Goal: Task Accomplishment & Management: Use online tool/utility

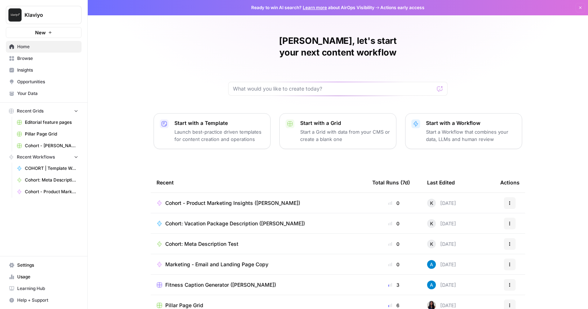
click at [230, 200] on span "Cohort - Product Marketing Insights ([PERSON_NAME])" at bounding box center [232, 203] width 135 height 7
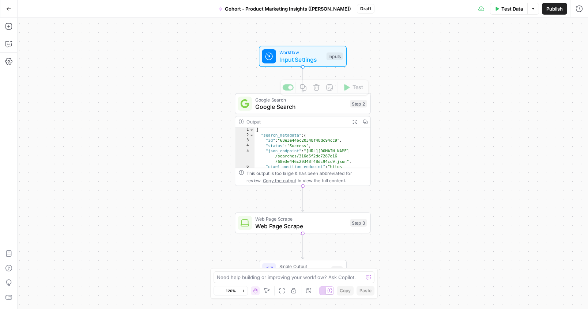
click at [319, 104] on span "Google Search" at bounding box center [300, 106] width 91 height 9
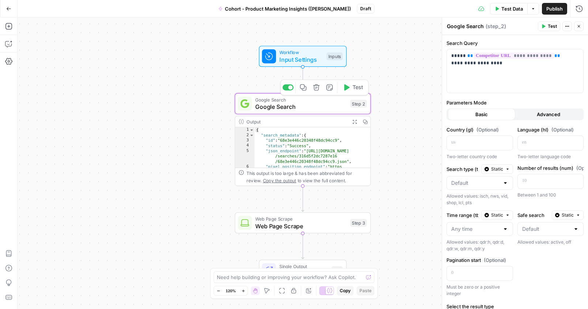
scroll to position [1, 0]
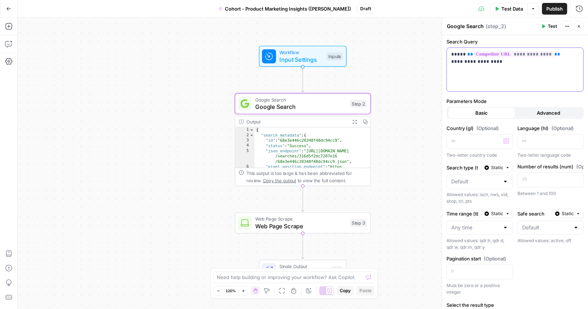
click at [489, 72] on div "**********" at bounding box center [515, 69] width 136 height 43
click at [551, 114] on span "Advanced" at bounding box center [548, 112] width 23 height 7
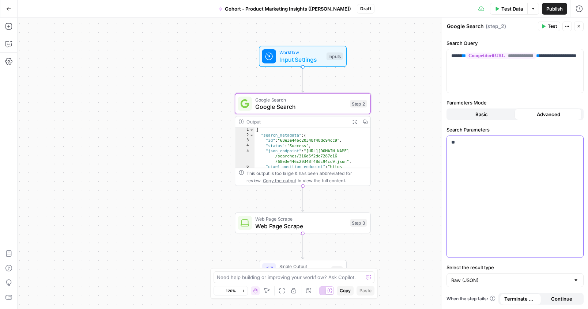
click at [506, 176] on div "**" at bounding box center [515, 197] width 136 height 122
click at [455, 145] on p "**" at bounding box center [515, 142] width 128 height 7
click at [451, 144] on p "**" at bounding box center [515, 142] width 128 height 7
click at [576, 145] on button "Variables Menu" at bounding box center [577, 143] width 6 height 6
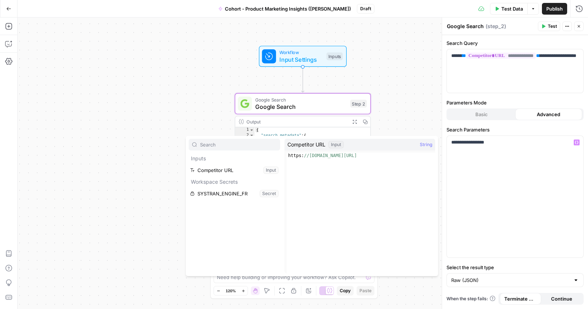
click at [220, 141] on input "text" at bounding box center [238, 144] width 77 height 7
type input "location"
click at [500, 147] on div "**********" at bounding box center [515, 197] width 136 height 122
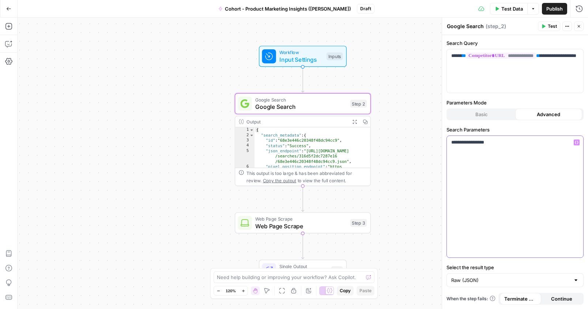
click at [500, 147] on div "**********" at bounding box center [515, 197] width 136 height 122
click at [324, 228] on span "Web Page Scrape" at bounding box center [300, 226] width 91 height 9
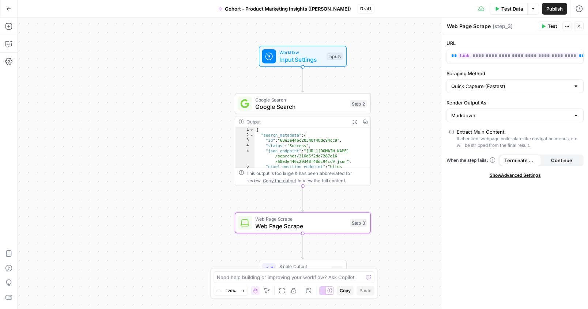
click at [571, 84] on div "Quick Capture (Fastest)" at bounding box center [514, 86] width 137 height 14
type input "Quick Capture (Fastest)"
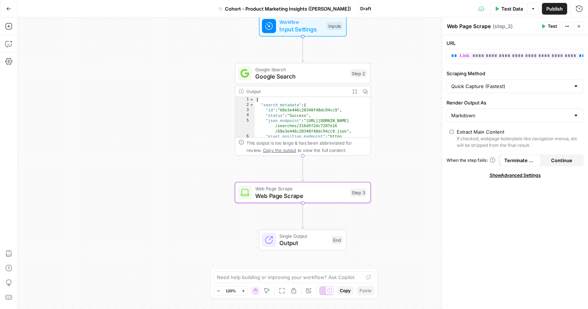
drag, startPoint x: 358, startPoint y: 205, endPoint x: 358, endPoint y: 174, distance: 31.8
click at [358, 174] on div "Workflow Input Settings Inputs Google Search Google Search Step 2 Output Expand…" at bounding box center [303, 164] width 570 height 292
click at [7, 29] on icon "button" at bounding box center [8, 26] width 7 height 7
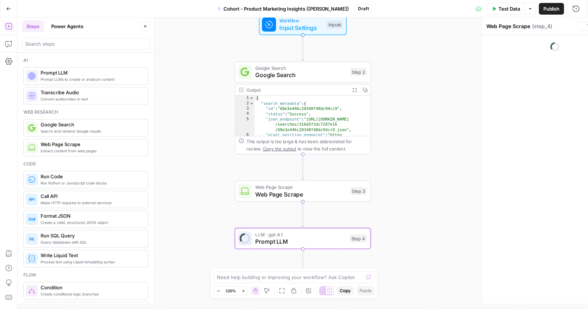
type textarea "Prompt LLM"
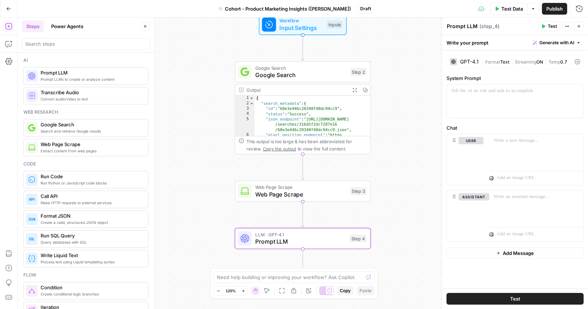
click at [143, 26] on icon "button" at bounding box center [145, 26] width 4 height 4
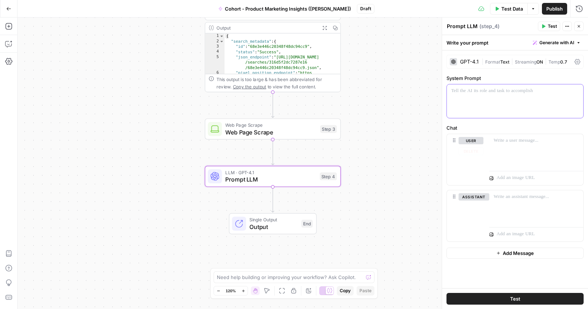
click at [493, 97] on div at bounding box center [515, 101] width 136 height 34
click at [469, 62] on div "GPT-4.1" at bounding box center [469, 61] width 19 height 5
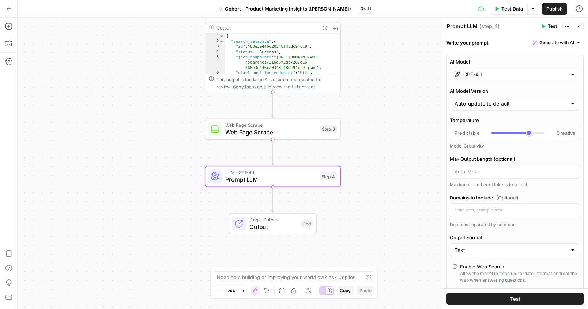
click at [491, 72] on input "GPT-4.1" at bounding box center [514, 74] width 103 height 7
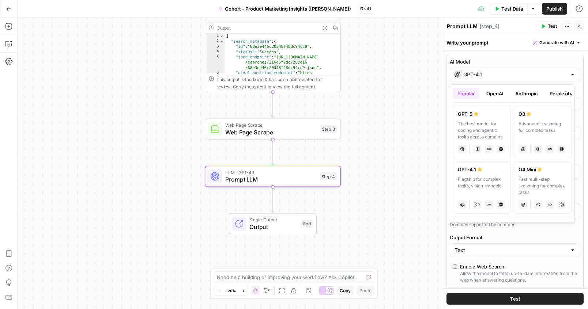
click at [484, 126] on div "The best model for coding and agentic tasks across domains" at bounding box center [482, 131] width 48 height 20
type input "GPT-5"
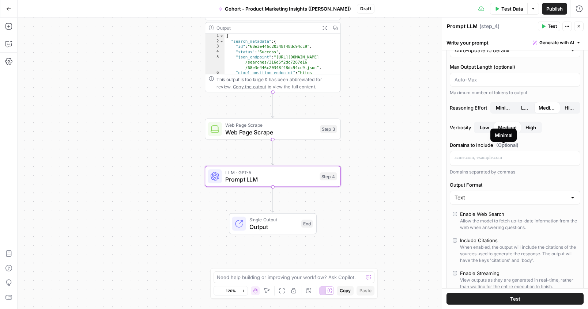
scroll to position [55, 0]
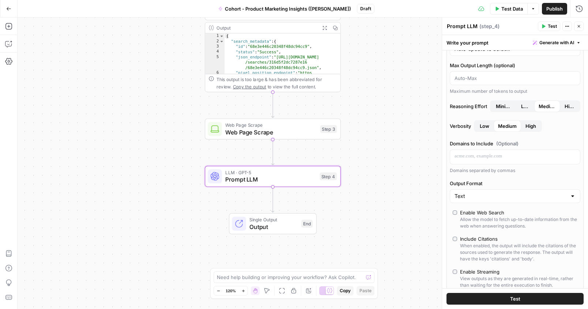
click at [454, 210] on label "Enable Web Search Allow the model to fetch up-to-date information from the web …" at bounding box center [515, 219] width 125 height 20
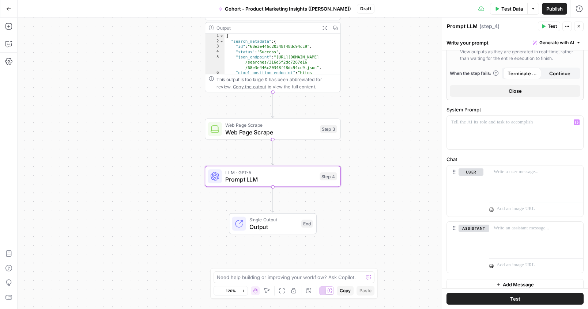
scroll to position [288, 0]
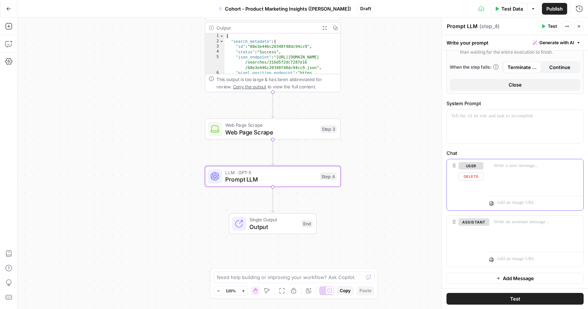
click at [504, 179] on div at bounding box center [536, 176] width 94 height 34
click at [555, 42] on span "Generate with AI" at bounding box center [556, 42] width 35 height 7
click at [538, 64] on div "Use AI to build your prompt" at bounding box center [542, 66] width 56 height 7
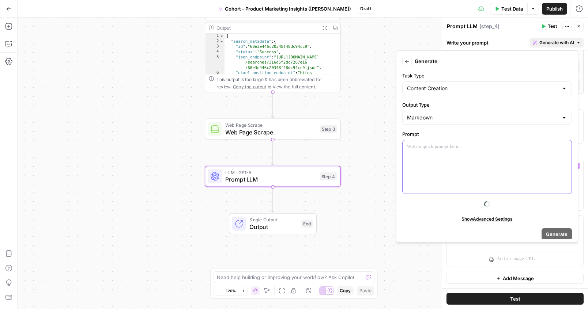
click at [445, 180] on div at bounding box center [486, 166] width 169 height 53
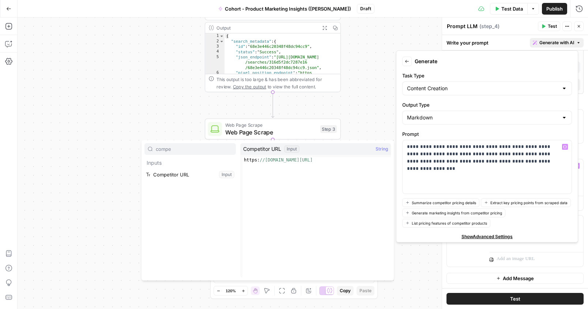
type input "compe"
click at [180, 174] on button "Select variable Competitor URL" at bounding box center [189, 175] width 91 height 12
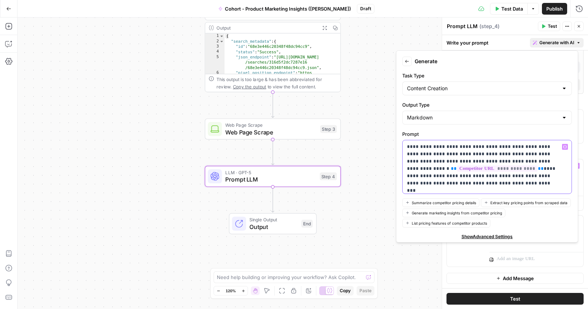
click at [495, 170] on p "**********" at bounding box center [484, 165] width 155 height 44
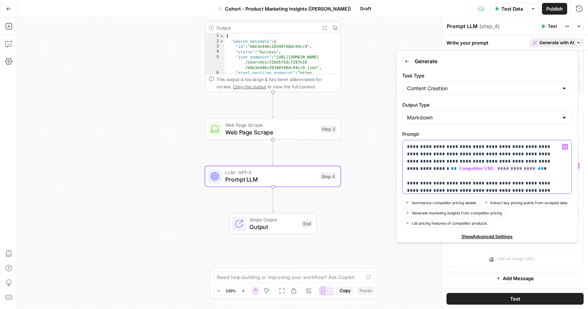
click at [482, 166] on span "**********" at bounding box center [497, 169] width 80 height 6
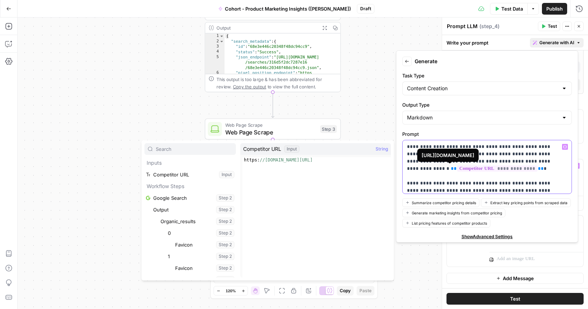
click at [483, 160] on p "**********" at bounding box center [481, 168] width 149 height 51
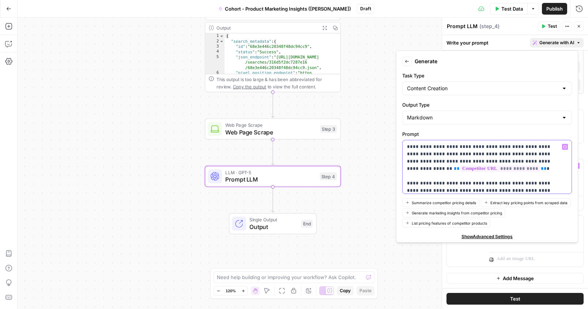
click at [504, 166] on p "**********" at bounding box center [481, 168] width 149 height 51
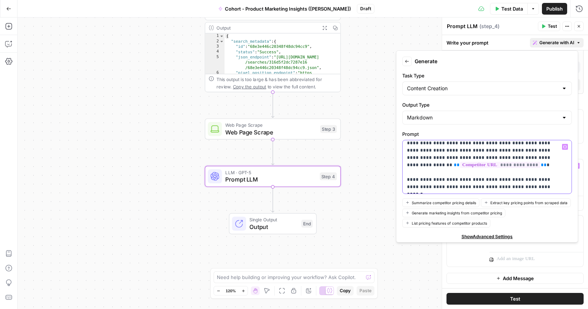
scroll to position [0, 0]
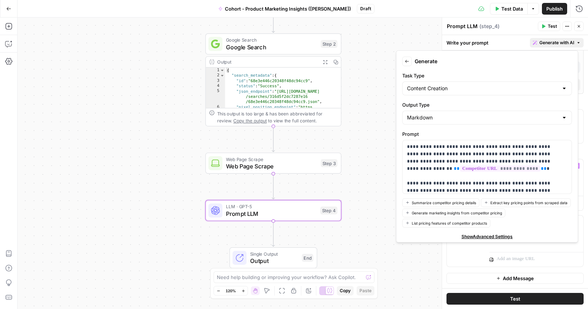
click at [254, 48] on span "Google Search" at bounding box center [271, 47] width 91 height 9
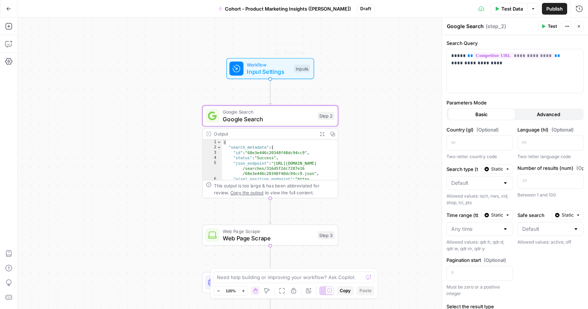
click at [252, 72] on span "Input Settings" at bounding box center [268, 71] width 43 height 9
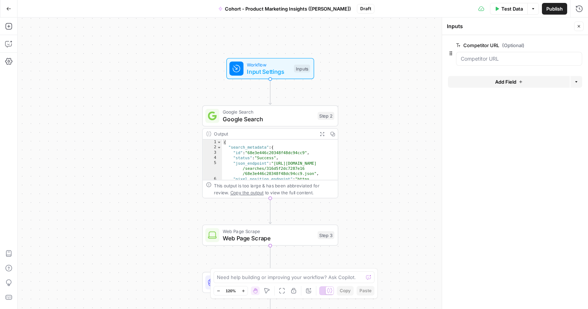
click at [493, 76] on button "Add Field" at bounding box center [509, 82] width 122 height 12
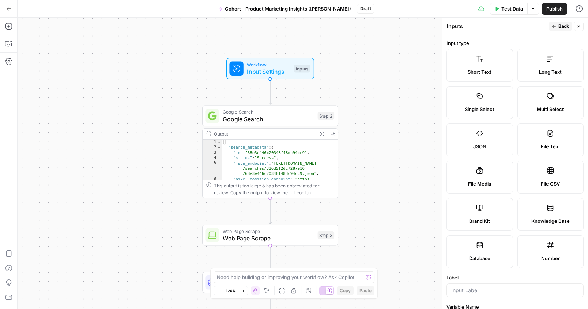
click at [487, 68] on label "Short Text" at bounding box center [479, 65] width 67 height 33
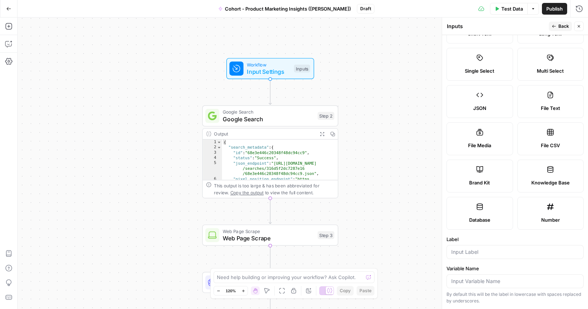
scroll to position [39, 0]
click at [474, 175] on label "Brand Kit" at bounding box center [479, 175] width 67 height 33
type input "Brand Kit"
type input "brand_kit"
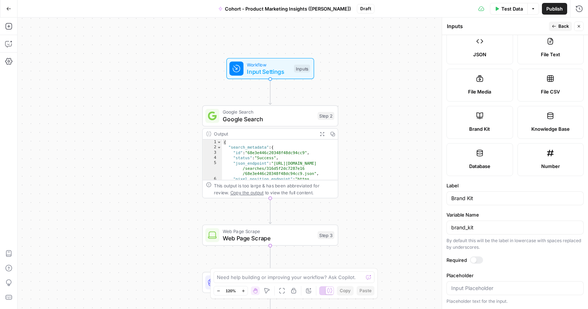
click at [557, 26] on button "Back" at bounding box center [560, 27] width 23 height 10
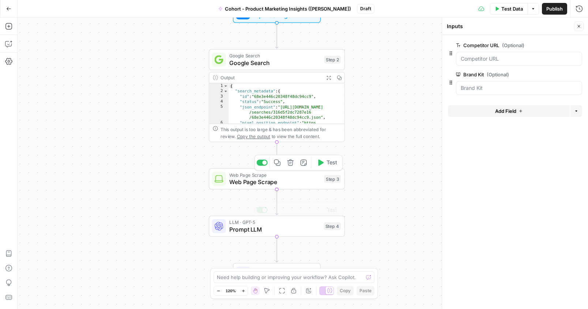
click at [243, 230] on span "Prompt LLM" at bounding box center [274, 229] width 91 height 9
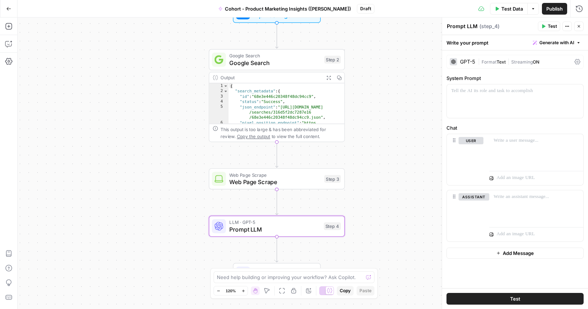
click at [477, 23] on div "Prompt LLM Prompt LLM" at bounding box center [462, 26] width 34 height 9
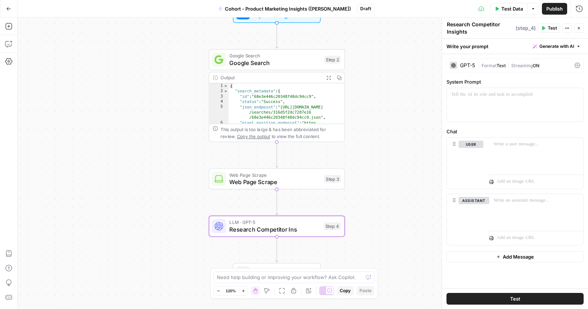
type textarea "Research Competitor Insights"
click at [282, 224] on span "LLM · GPT-5" at bounding box center [274, 222] width 91 height 7
click at [518, 154] on div at bounding box center [536, 155] width 94 height 34
click at [507, 151] on div at bounding box center [536, 155] width 94 height 34
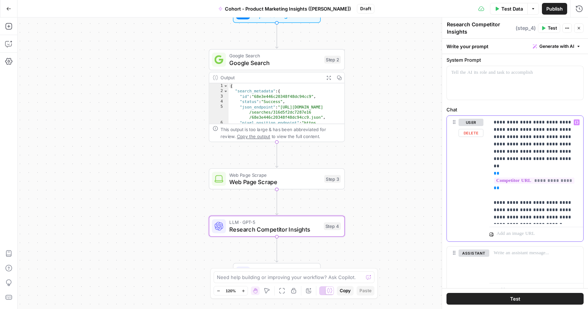
scroll to position [22, 0]
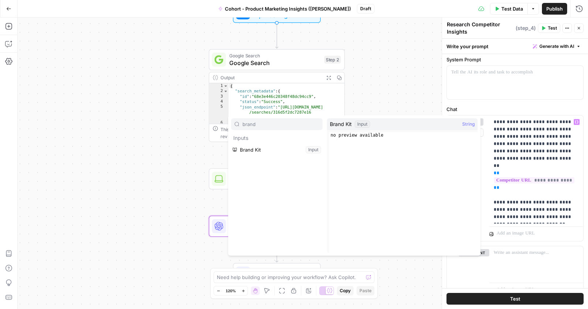
type input "brand"
click at [280, 154] on button "Select variable Brand Kit" at bounding box center [276, 150] width 91 height 12
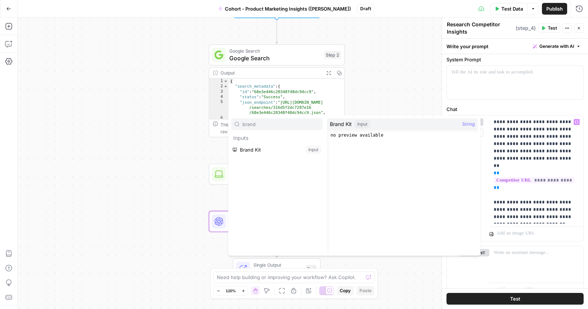
type input "brand"
click at [293, 143] on p "Inputs" at bounding box center [276, 138] width 91 height 12
click at [293, 148] on button "Select variable Brand Kit" at bounding box center [276, 150] width 91 height 12
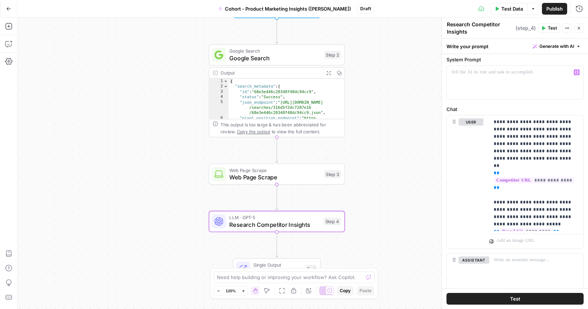
scroll to position [0, 0]
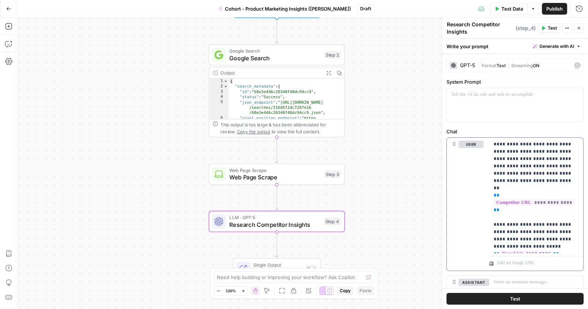
click at [556, 48] on span "Generate with AI" at bounding box center [556, 46] width 35 height 7
click at [535, 69] on div "Use AI to build your prompt" at bounding box center [540, 69] width 61 height 7
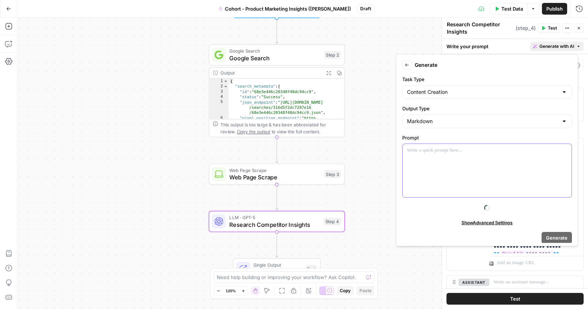
click at [475, 169] on div at bounding box center [486, 170] width 169 height 53
click at [464, 160] on div at bounding box center [486, 170] width 169 height 53
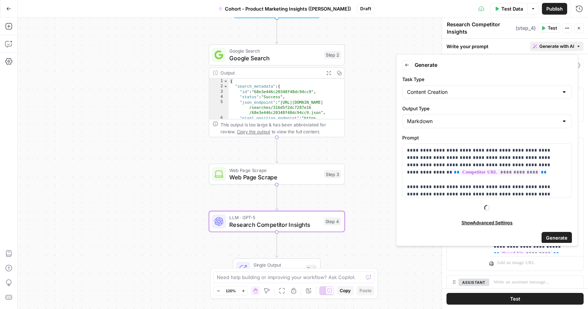
click at [566, 28] on icon "button" at bounding box center [567, 28] width 4 height 4
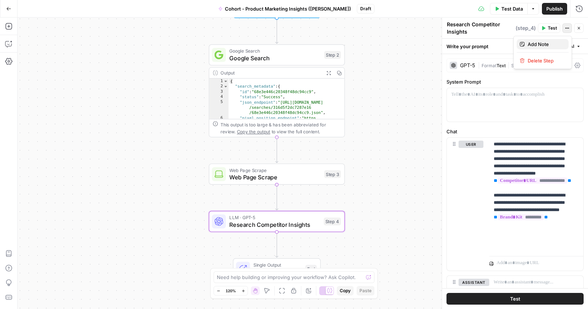
click at [550, 45] on span "Add Note" at bounding box center [544, 44] width 35 height 7
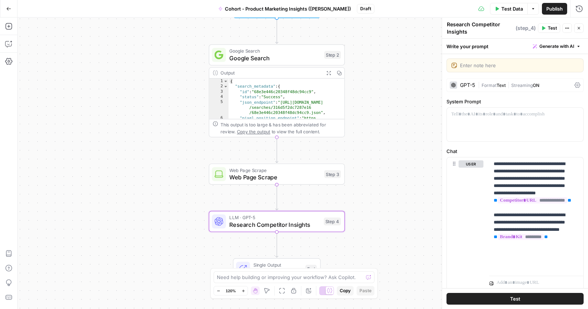
click at [566, 24] on button "Actions" at bounding box center [567, 28] width 10 height 10
click at [524, 23] on div "Research Competitor Insights Research Competitor Insights ( step_4 )" at bounding box center [490, 27] width 89 height 15
click at [509, 118] on div at bounding box center [515, 125] width 136 height 34
click at [553, 49] on span "Generate with AI" at bounding box center [556, 46] width 35 height 7
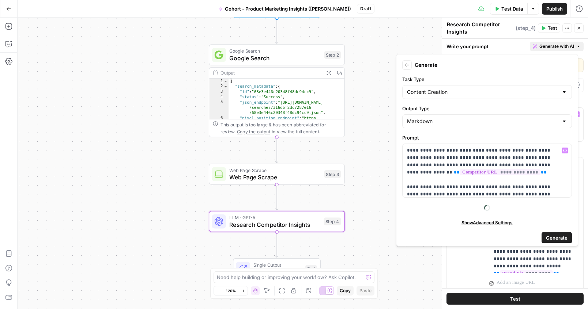
scroll to position [4, 0]
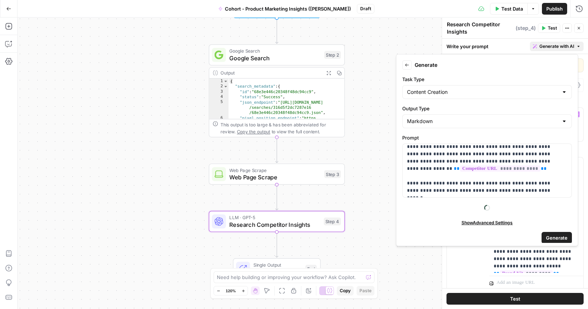
click at [548, 239] on span "Generate" at bounding box center [557, 237] width 22 height 7
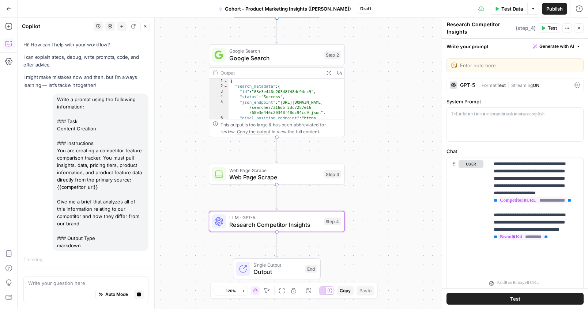
click at [62, 276] on div "Write your question here Auto Mode Stop generating" at bounding box center [85, 289] width 125 height 27
click at [61, 283] on textarea at bounding box center [86, 283] width 116 height 7
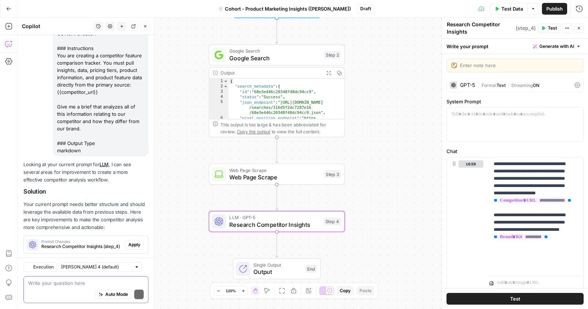
scroll to position [116, 0]
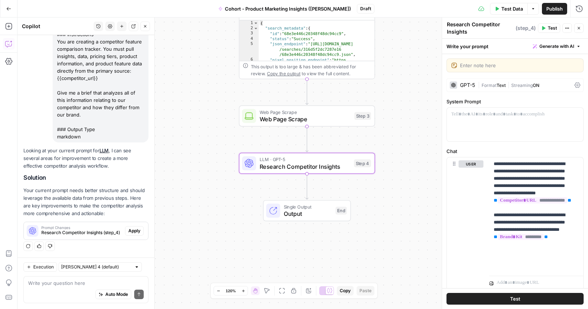
click at [133, 231] on span "Apply" at bounding box center [134, 231] width 12 height 7
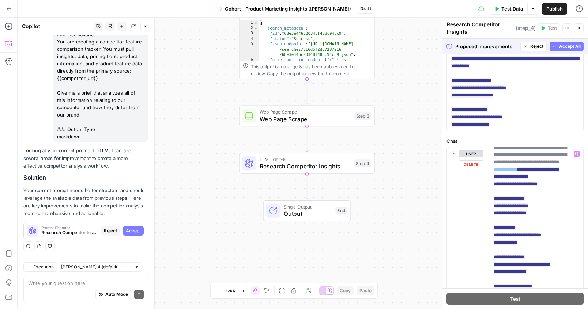
scroll to position [0, 0]
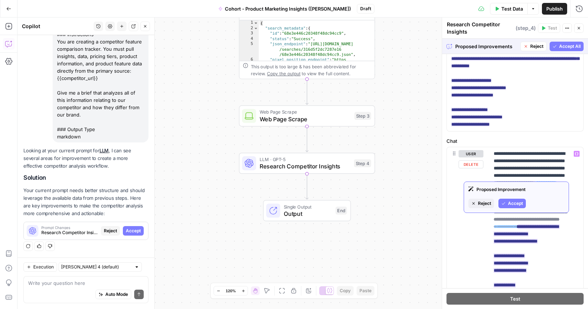
click at [508, 203] on span "Accept" at bounding box center [515, 203] width 15 height 7
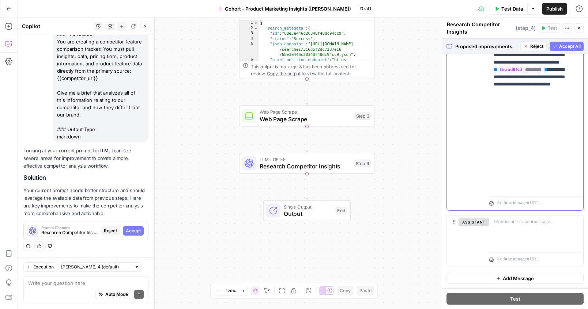
scroll to position [310, 0]
click at [570, 46] on span "Accept All" at bounding box center [570, 46] width 22 height 7
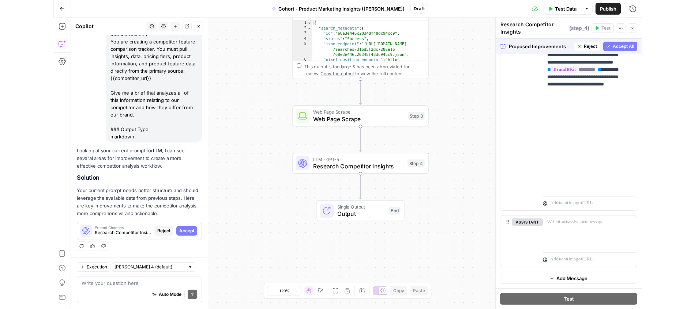
scroll to position [0, 0]
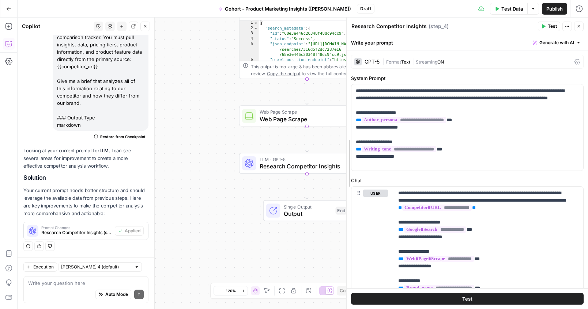
drag, startPoint x: 440, startPoint y: 179, endPoint x: 324, endPoint y: 180, distance: 116.2
click at [343, 180] on div at bounding box center [346, 164] width 7 height 292
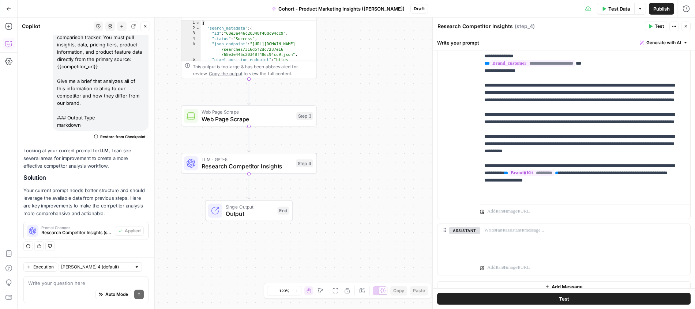
scroll to position [291, 0]
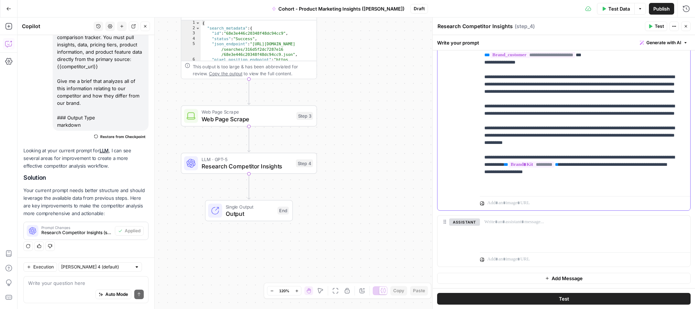
click at [587, 181] on p "**********" at bounding box center [579, 30] width 190 height 322
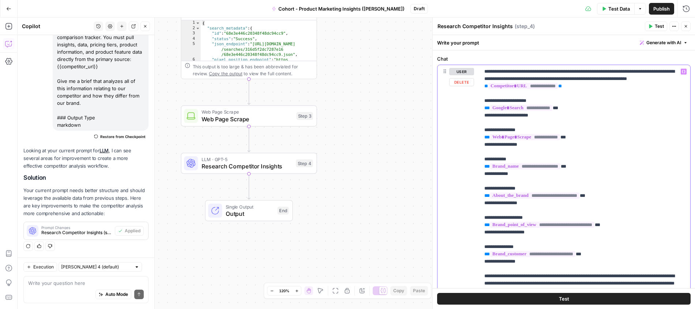
scroll to position [30, 0]
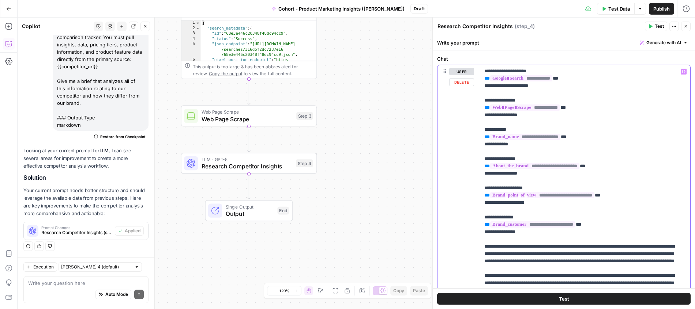
click at [568, 232] on p "**********" at bounding box center [579, 199] width 190 height 322
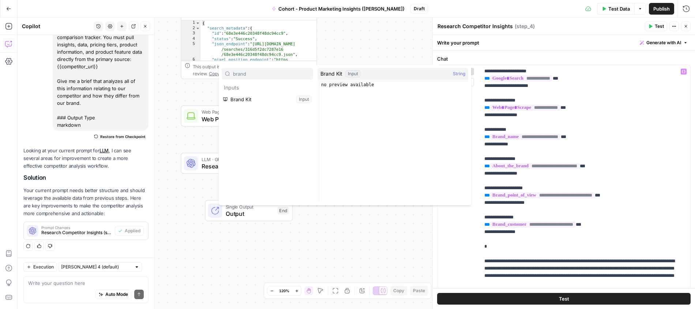
type input "brand"
click at [253, 100] on button "Select variable Brand Kit" at bounding box center [267, 100] width 91 height 12
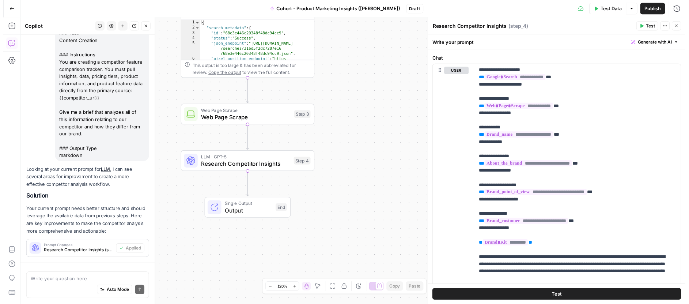
scroll to position [128, 0]
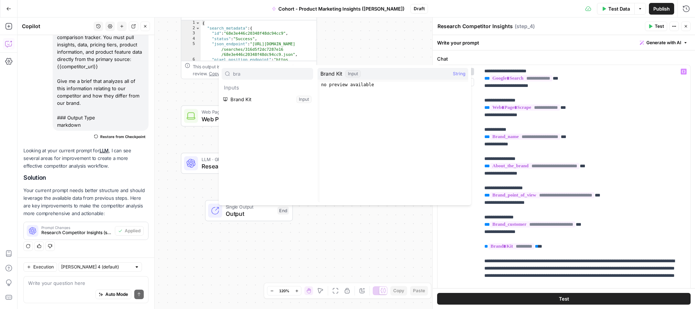
click at [257, 74] on input "bra" at bounding box center [271, 73] width 77 height 7
type input "bra"
type textarea "**********"
click at [360, 106] on div "no preview available" at bounding box center [393, 148] width 148 height 132
click at [461, 73] on span "String" at bounding box center [459, 73] width 12 height 7
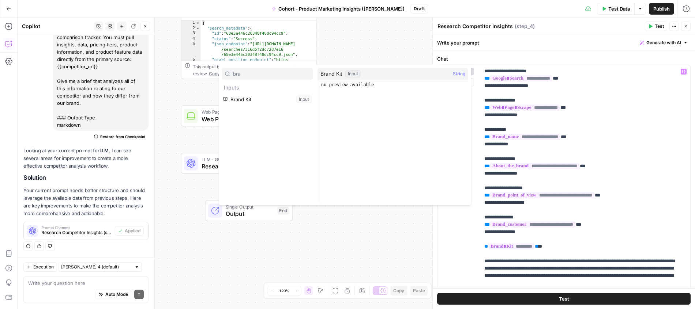
click at [351, 73] on div "Input" at bounding box center [352, 73] width 15 height 7
click at [587, 9] on button "Test Data" at bounding box center [616, 9] width 38 height 12
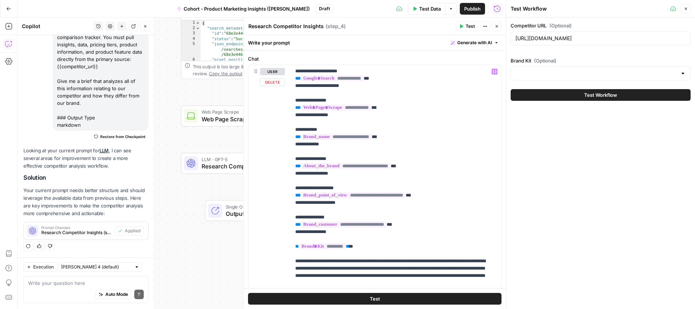
click at [578, 69] on div at bounding box center [600, 74] width 180 height 14
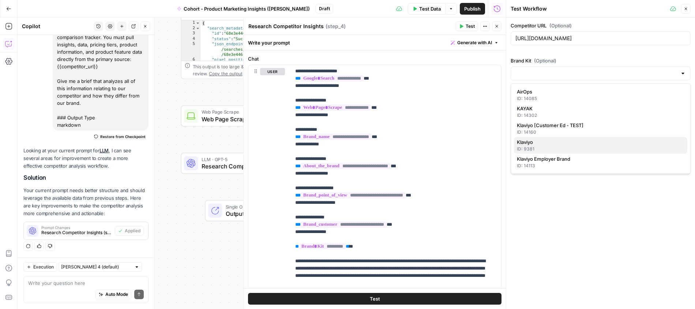
click at [561, 145] on span "Klaviyo" at bounding box center [599, 142] width 164 height 7
type input "Klaviyo"
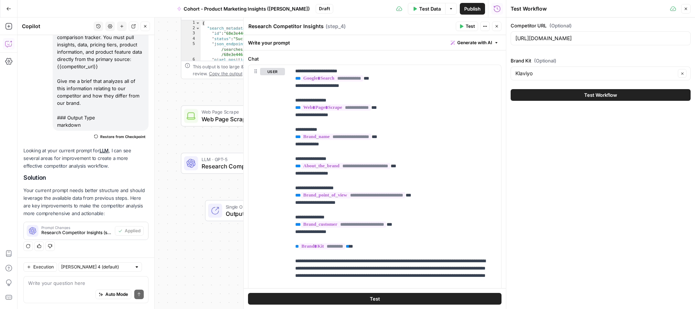
click at [576, 95] on button "Test Workflow" at bounding box center [600, 95] width 180 height 12
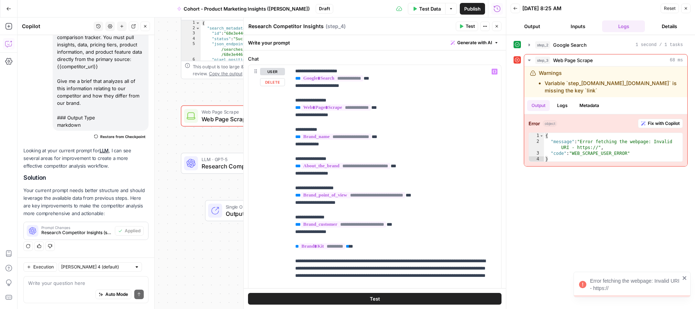
scroll to position [38, 0]
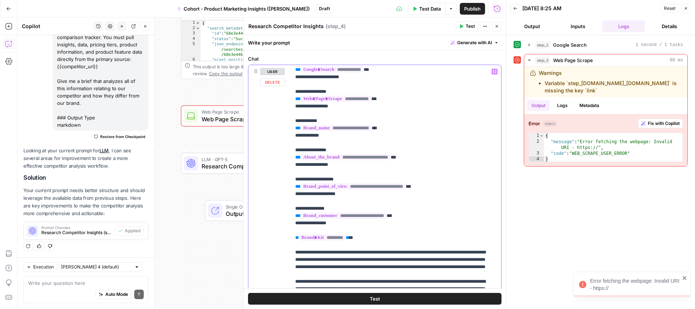
click at [367, 239] on p "**********" at bounding box center [390, 198] width 190 height 336
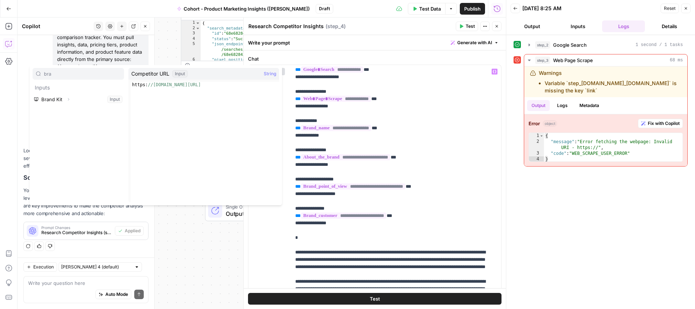
type input "bra"
click at [68, 99] on icon "button" at bounding box center [68, 99] width 4 height 4
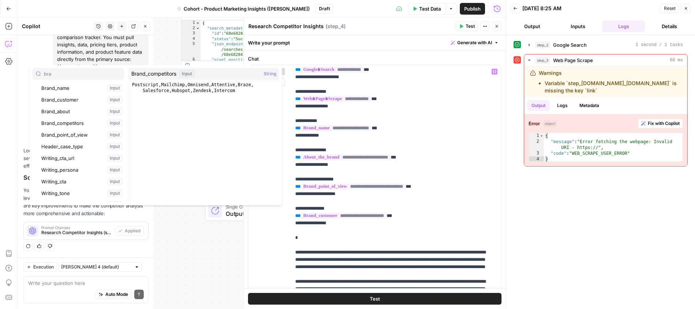
scroll to position [0, 0]
click at [75, 102] on button "Select variable Brand Kit" at bounding box center [78, 100] width 91 height 12
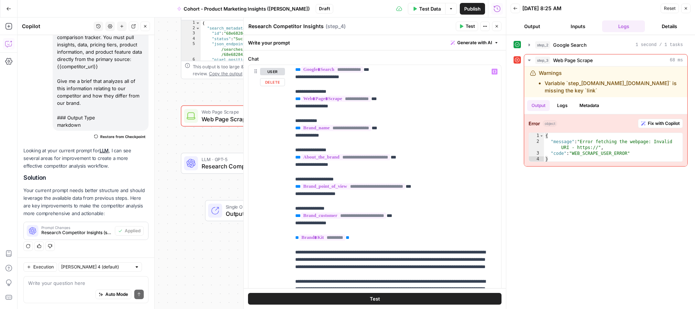
click at [74, 113] on div "Write a prompt using the following information: ### Task Content Creation ### I…" at bounding box center [101, 52] width 96 height 158
click at [377, 236] on p "**********" at bounding box center [390, 198] width 190 height 336
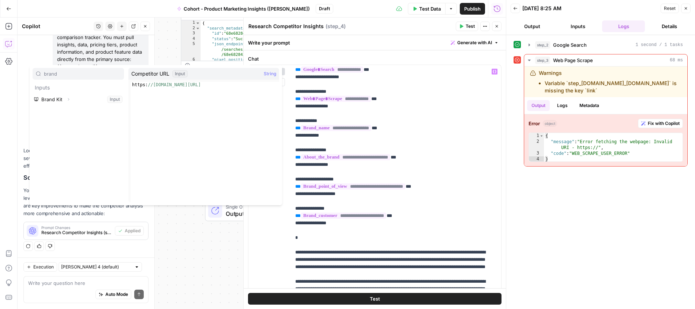
type input "brand"
click at [68, 99] on icon "button" at bounding box center [68, 99] width 1 height 3
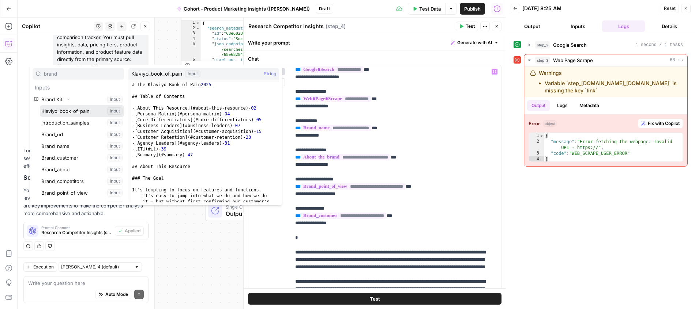
click at [72, 110] on button "Select variable Klaviyo_book_of_pain" at bounding box center [82, 111] width 84 height 12
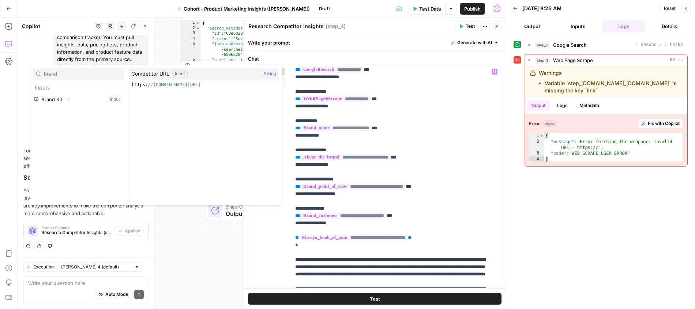
type input "brand"
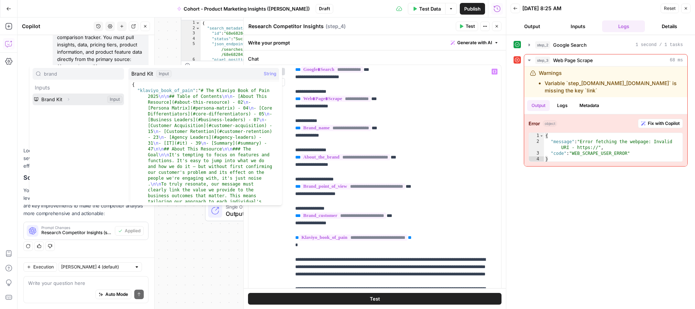
click at [71, 99] on button "Expand" at bounding box center [69, 100] width 10 height 10
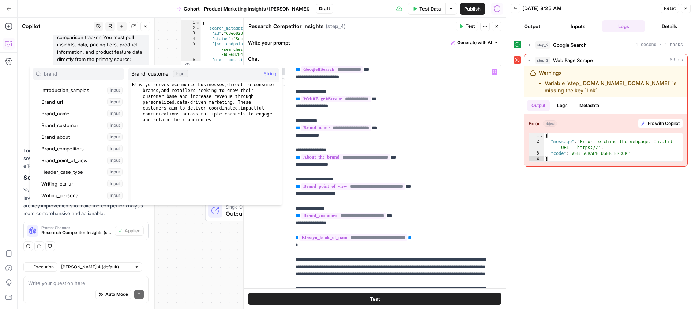
scroll to position [36, 0]
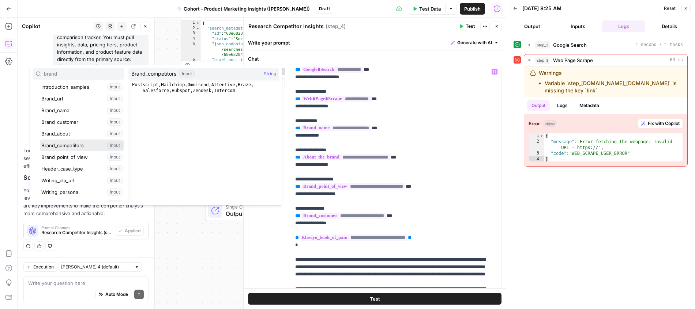
click at [67, 145] on button "Select variable Brand_competitors" at bounding box center [82, 146] width 84 height 12
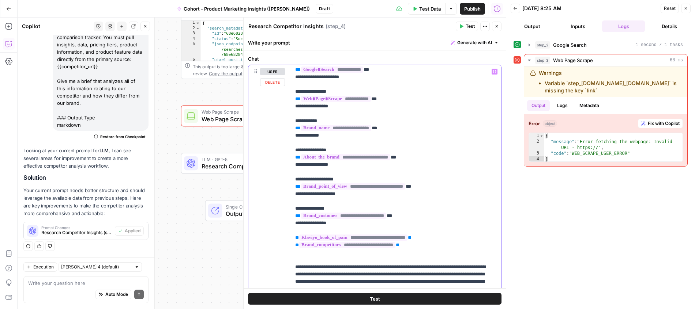
drag, startPoint x: 425, startPoint y: 256, endPoint x: 284, endPoint y: 228, distance: 143.8
click at [284, 228] on div "**********" at bounding box center [374, 222] width 253 height 315
copy p "**********"
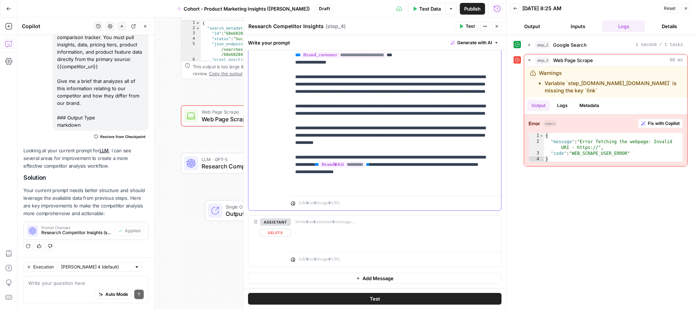
scroll to position [237, 0]
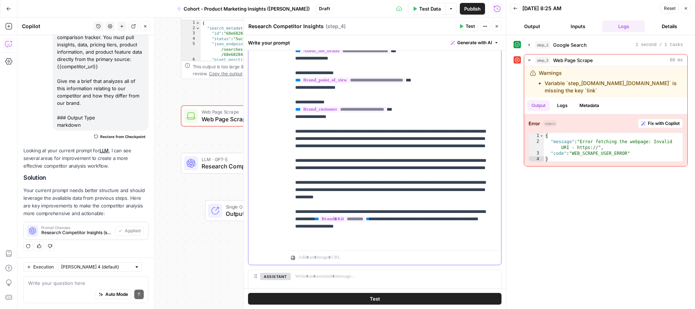
click at [288, 123] on div "**********" at bounding box center [374, 107] width 253 height 315
click at [286, 113] on div "**********" at bounding box center [374, 107] width 253 height 315
drag, startPoint x: 344, startPoint y: 119, endPoint x: 258, endPoint y: 118, distance: 86.6
click at [258, 118] on div "**********" at bounding box center [374, 107] width 253 height 315
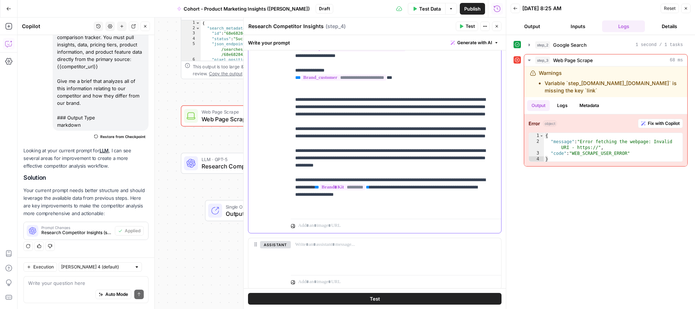
scroll to position [291, 0]
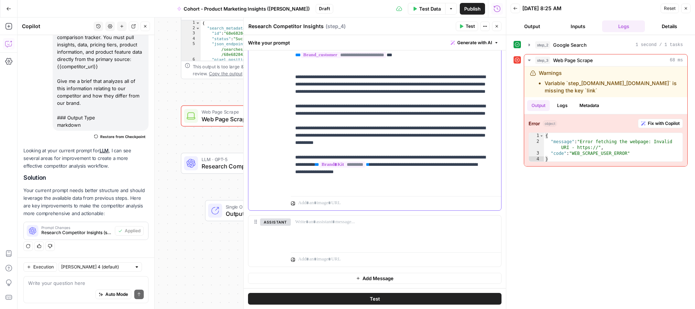
click at [435, 186] on p "**********" at bounding box center [390, 30] width 190 height 322
click at [378, 218] on div at bounding box center [396, 233] width 210 height 34
click at [375, 300] on span "Test" at bounding box center [375, 298] width 10 height 7
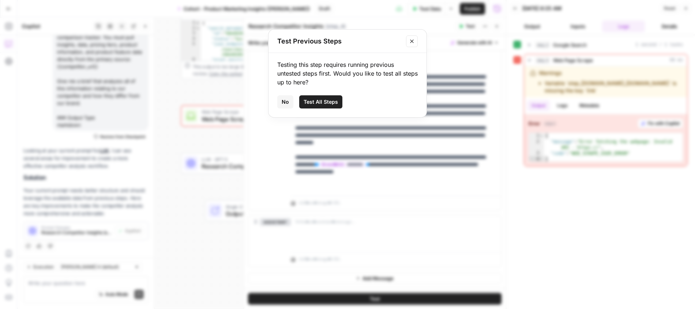
click at [317, 102] on span "Test All Steps" at bounding box center [320, 101] width 34 height 7
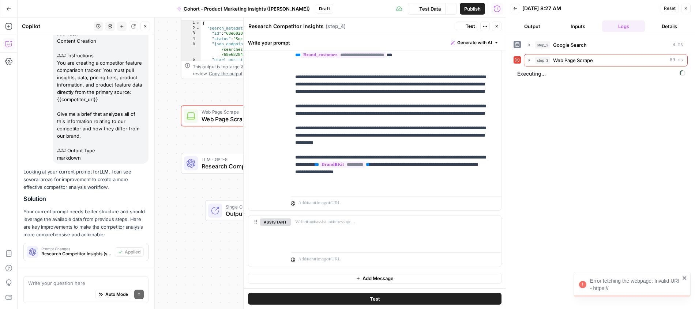
scroll to position [128, 0]
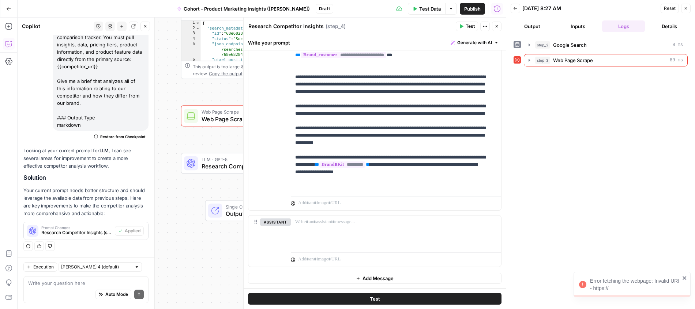
click at [231, 117] on span "Web Page Scrape" at bounding box center [246, 119] width 91 height 9
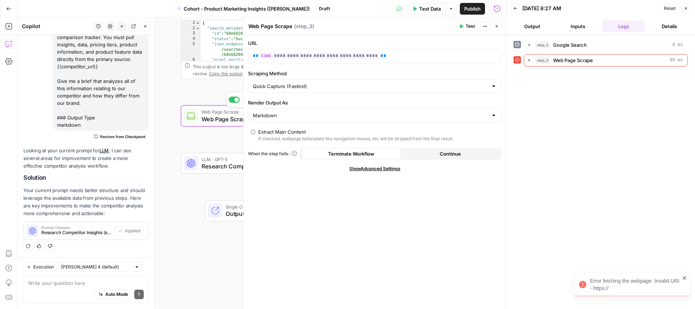
click at [232, 101] on div at bounding box center [233, 100] width 11 height 6
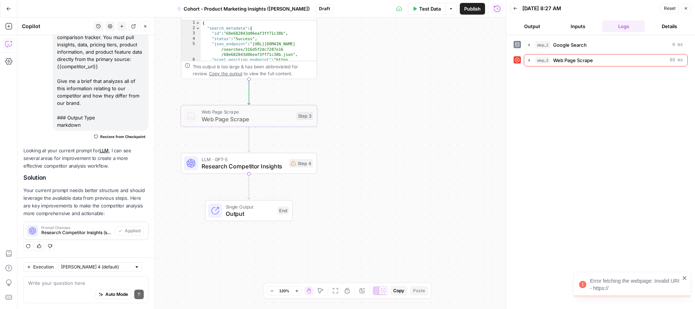
click at [239, 166] on span "Research Competitor Insights" at bounding box center [243, 166] width 84 height 9
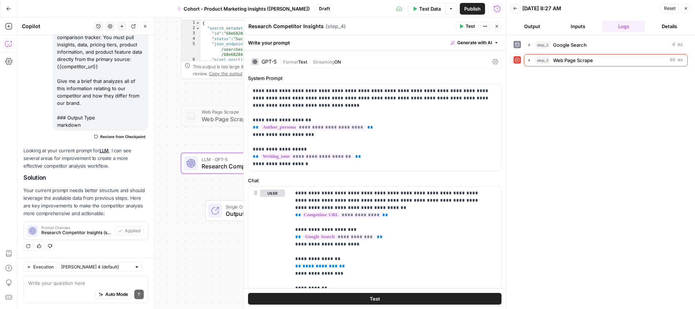
click at [516, 62] on icon at bounding box center [516, 59] width 5 height 5
click at [518, 58] on icon at bounding box center [516, 59] width 5 height 5
click at [517, 63] on div at bounding box center [516, 59] width 7 height 7
click at [587, 51] on div "step_2 Google Search 0 ms" at bounding box center [605, 45] width 164 height 12
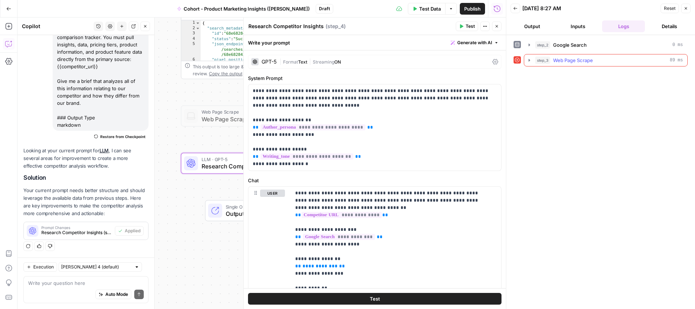
click at [555, 63] on span "Web Page Scrape" at bounding box center [573, 60] width 40 height 7
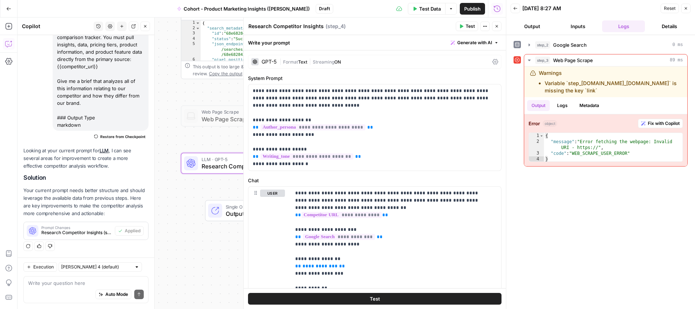
click at [512, 61] on div "step_2 Google Search 0 ms step_3 Web Page Scrape 89 ms Warnings Variable `step_…" at bounding box center [600, 172] width 189 height 274
click at [521, 58] on div "step_3 Web Page Scrape 89 ms Warnings Variable `step_2.output.organic_results.0…" at bounding box center [600, 110] width 174 height 113
click at [587, 5] on button "Close" at bounding box center [686, 9] width 10 height 10
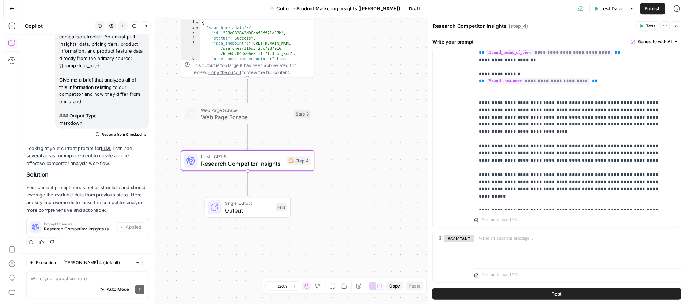
scroll to position [291, 0]
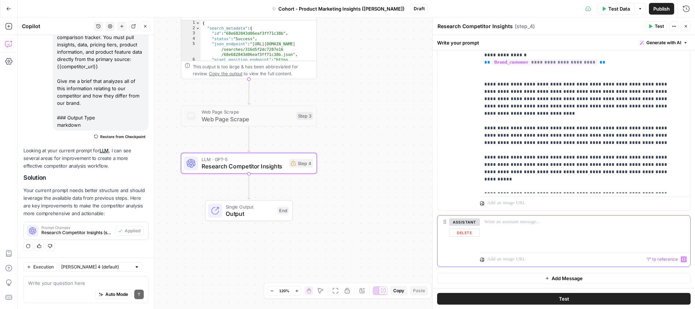
click at [514, 236] on div at bounding box center [585, 233] width 210 height 34
click at [545, 295] on button "Test" at bounding box center [563, 299] width 253 height 12
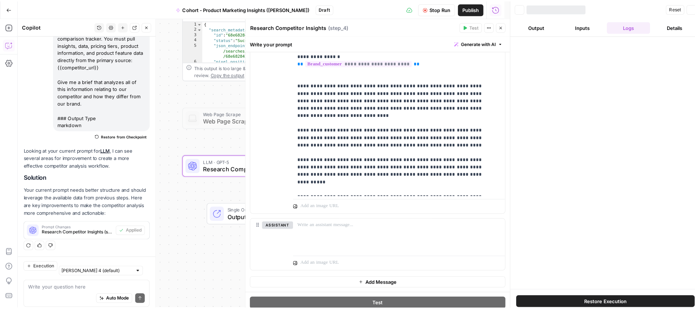
scroll to position [128, 0]
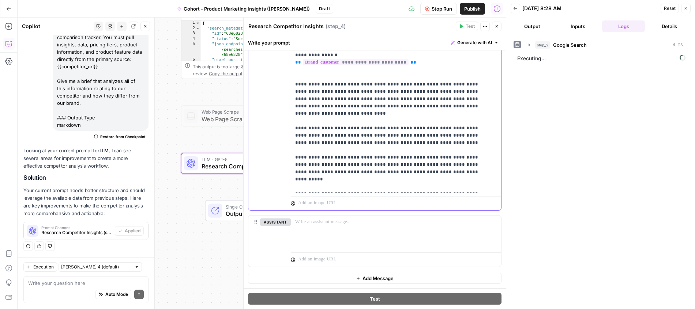
click at [337, 169] on p "**********" at bounding box center [390, 30] width 190 height 322
click at [432, 178] on p "**********" at bounding box center [390, 30] width 190 height 322
click at [322, 177] on p "**********" at bounding box center [390, 30] width 190 height 322
drag, startPoint x: 424, startPoint y: 180, endPoint x: 367, endPoint y: 179, distance: 57.4
click at [367, 179] on p "**********" at bounding box center [390, 30] width 190 height 322
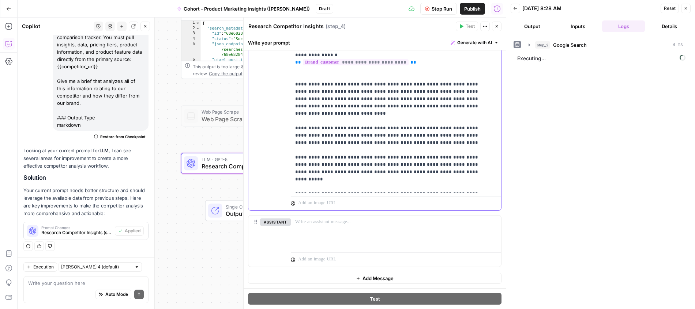
click at [424, 179] on p "**********" at bounding box center [390, 30] width 190 height 322
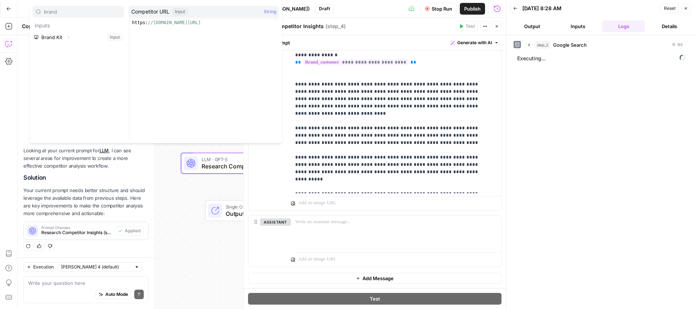
type input "brand"
click at [68, 37] on icon "button" at bounding box center [68, 37] width 4 height 4
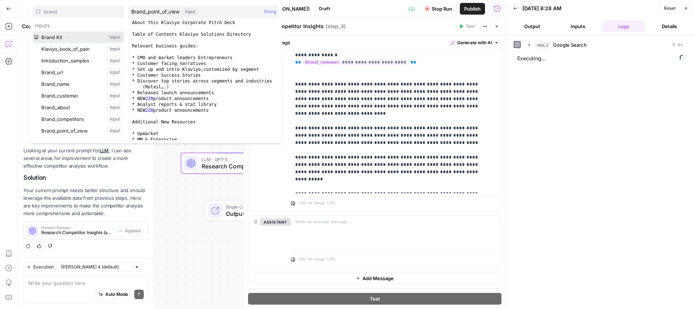
scroll to position [31, 0]
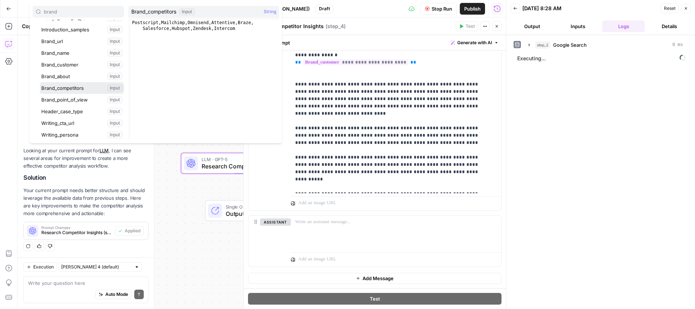
click at [74, 88] on button "Select variable Brand_competitors" at bounding box center [82, 88] width 84 height 12
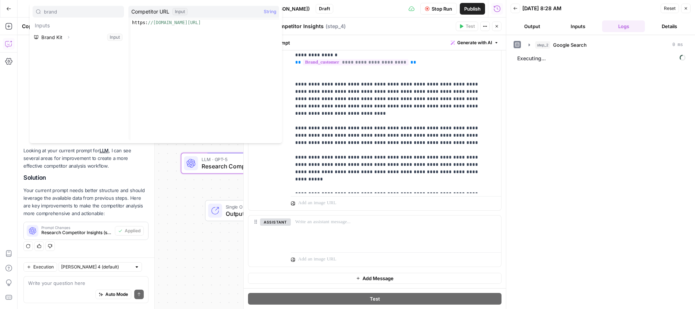
type input "brand"
click at [64, 35] on button "Expand" at bounding box center [69, 38] width 10 height 10
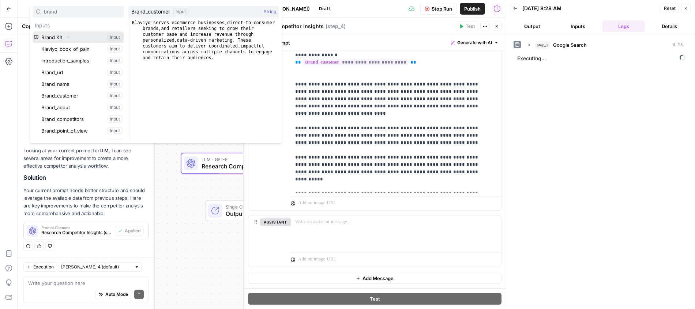
scroll to position [17, 0]
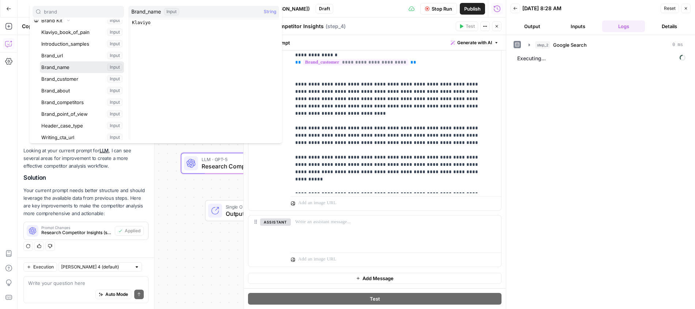
click at [74, 66] on button "Select variable Brand_name" at bounding box center [82, 67] width 84 height 12
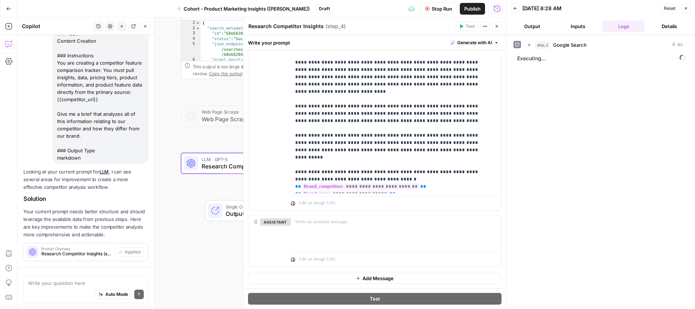
scroll to position [128, 0]
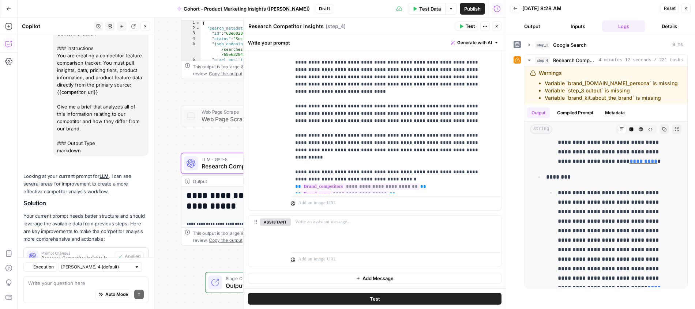
scroll to position [128, 0]
